Goal: Information Seeking & Learning: Learn about a topic

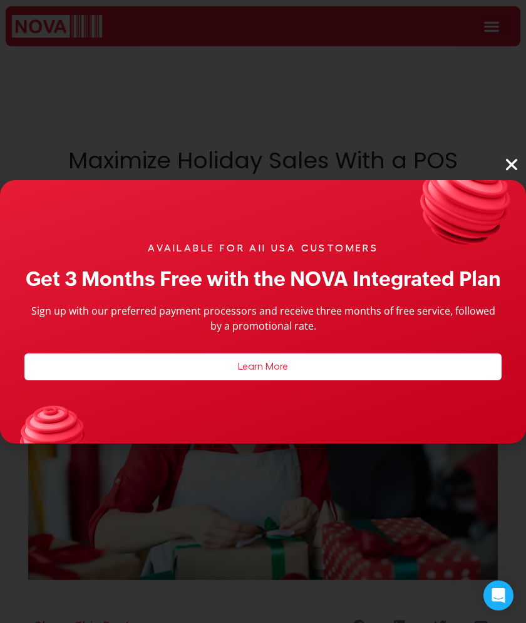
click at [509, 161] on icon "Close" at bounding box center [511, 164] width 16 height 16
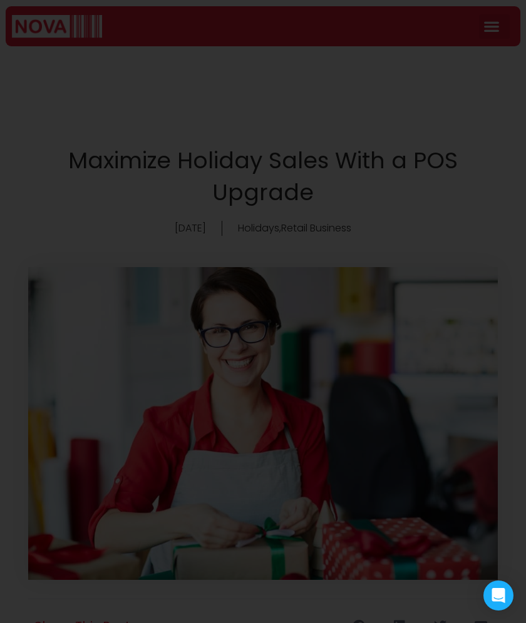
click at [506, 165] on icon "Close" at bounding box center [511, 164] width 16 height 16
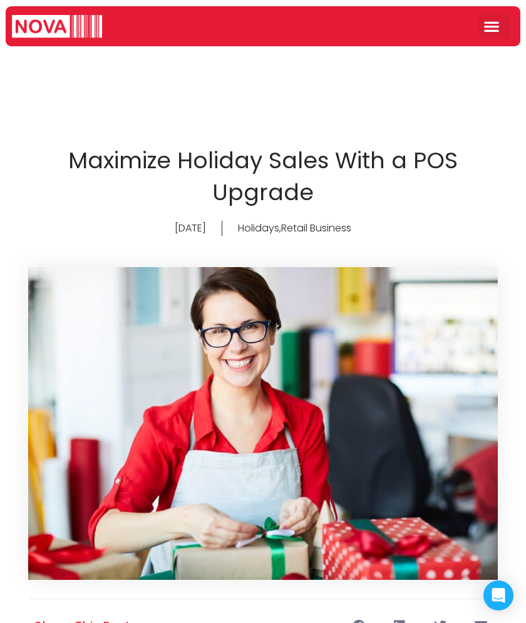
click at [309, 169] on h1 "Maximize Holiday Sales With a POS Upgrade" at bounding box center [262, 176] width 407 height 63
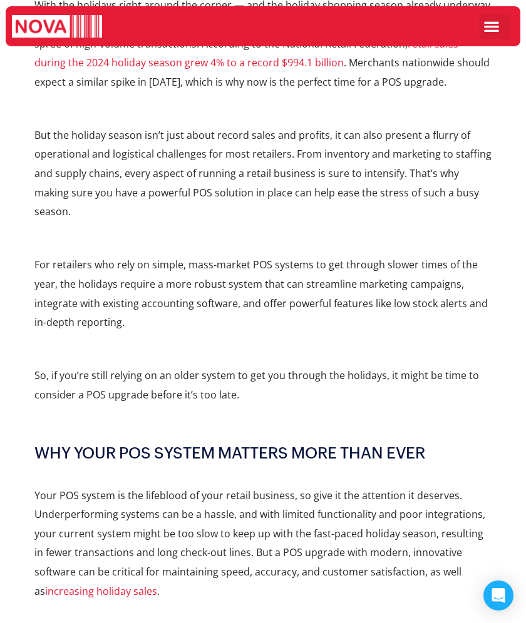
scroll to position [769, 0]
drag, startPoint x: 237, startPoint y: 181, endPoint x: 203, endPoint y: 528, distance: 348.4
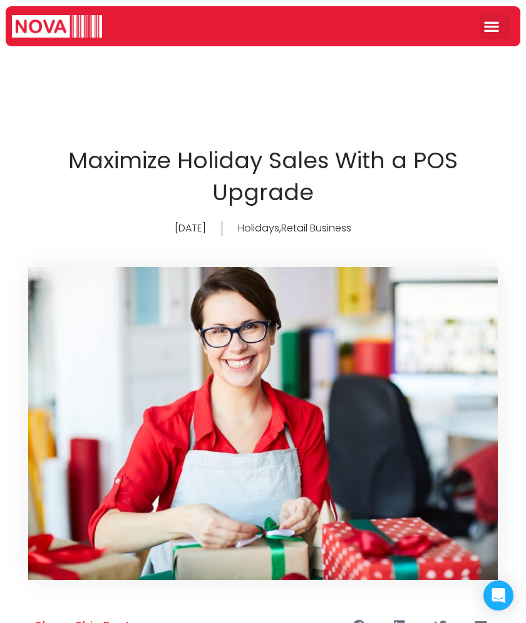
click at [206, 168] on h1 "Maximize Holiday Sales With a POS Upgrade" at bounding box center [262, 176] width 407 height 63
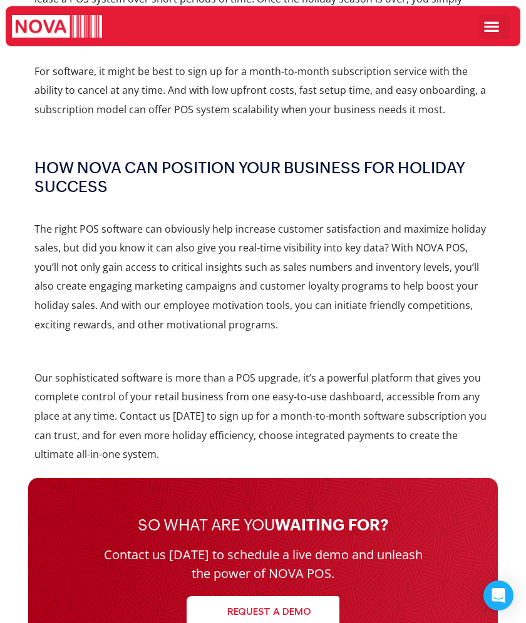
scroll to position [1826, 0]
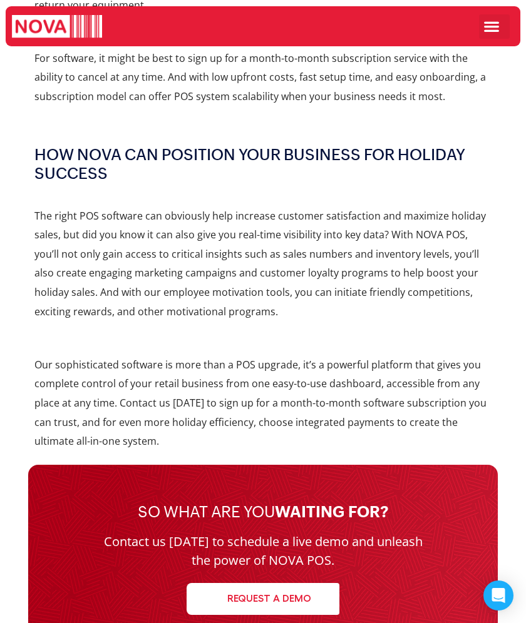
click at [141, 376] on p "Our sophisticated software is more than a POS upgrade, it’s a powerful platform…" at bounding box center [262, 403] width 457 height 96
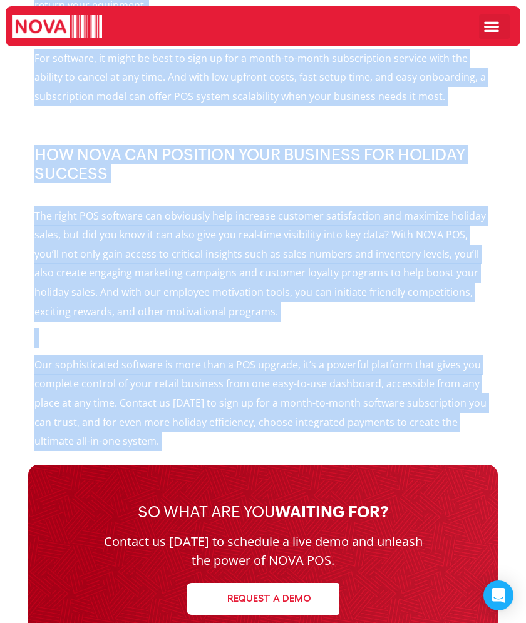
copy div "Loremips Dolorsi Ametc Adip e SED Doeiusm Temp 90, 3861 Incididu , Utlabo Etdol…"
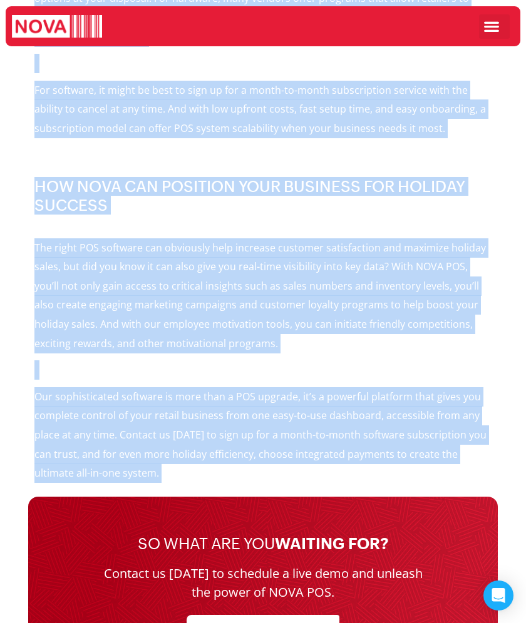
scroll to position [1795, 0]
